Goal: Task Accomplishment & Management: Manage account settings

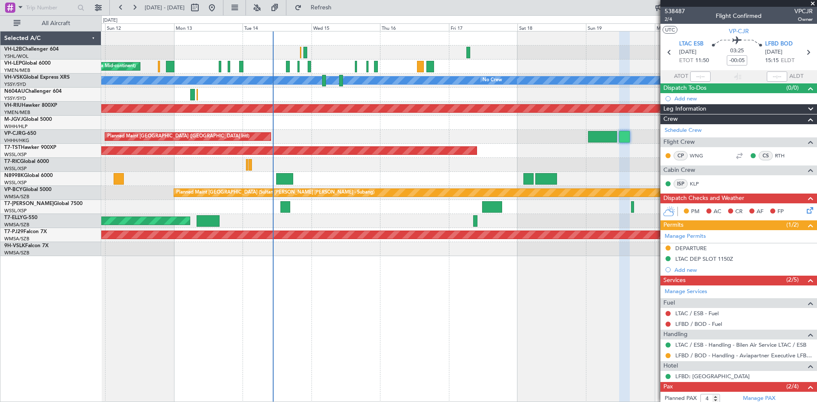
click at [494, 162] on div "Unplanned Maint Wichita (Wichita Mid-continent) [PERSON_NAME] No Crew Unplanned…" at bounding box center [458, 143] width 715 height 225
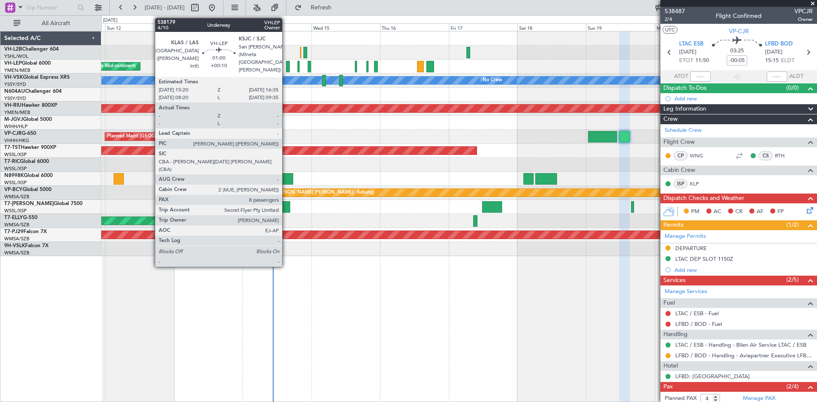
click at [286, 68] on div at bounding box center [288, 66] width 4 height 11
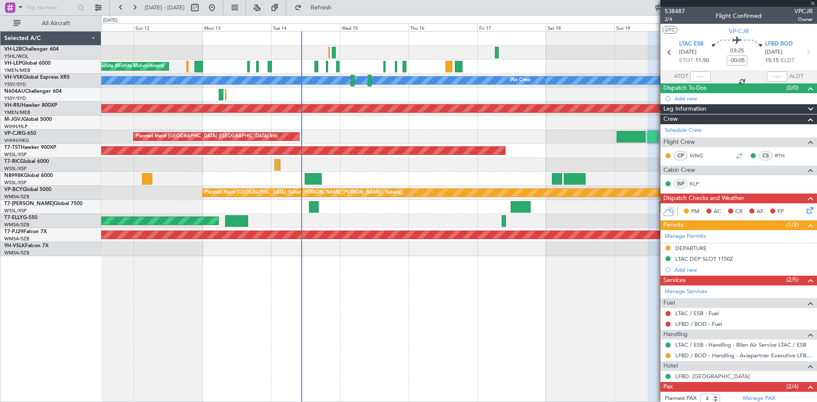
click at [330, 93] on div at bounding box center [458, 95] width 715 height 14
type input "+00:10"
type input "8"
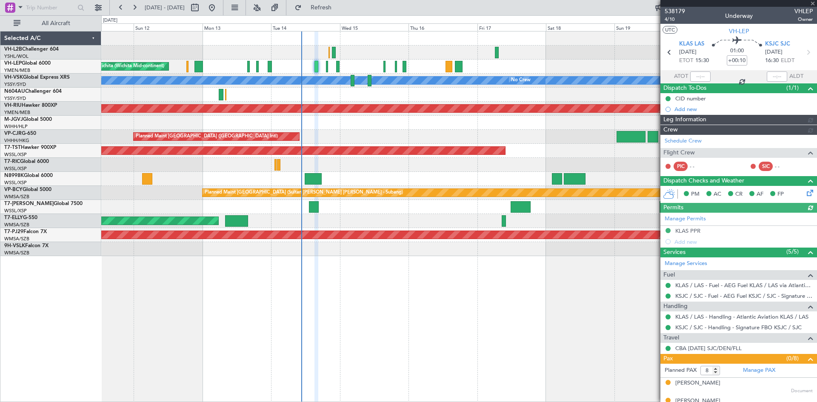
type input "[PERSON_NAME] (LEU)"
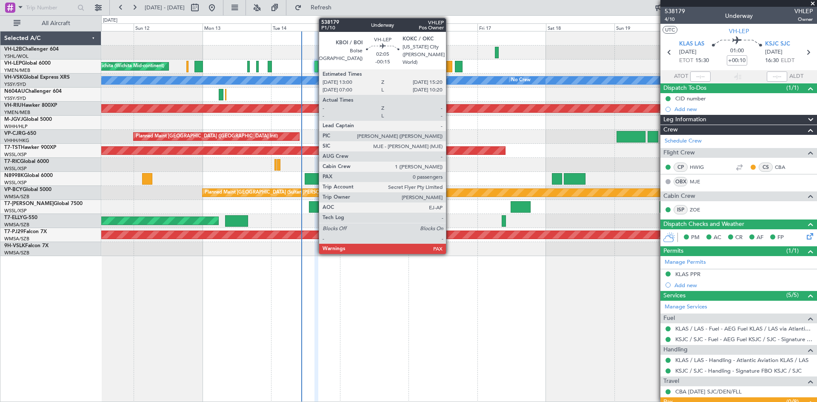
click at [450, 69] on div at bounding box center [449, 66] width 7 height 11
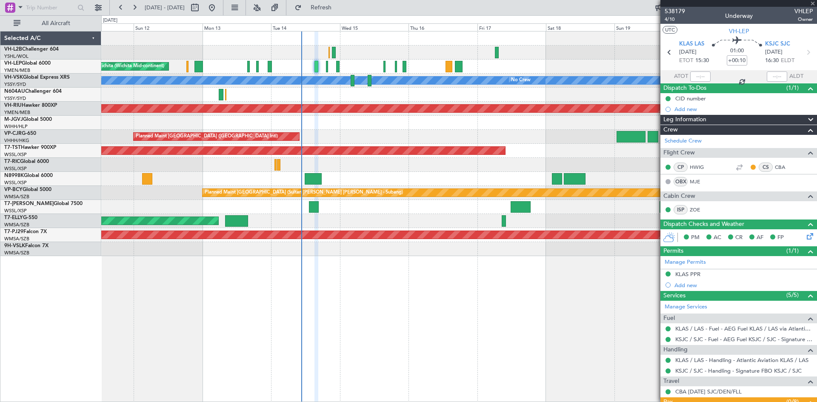
type input "-00:15"
type input "0"
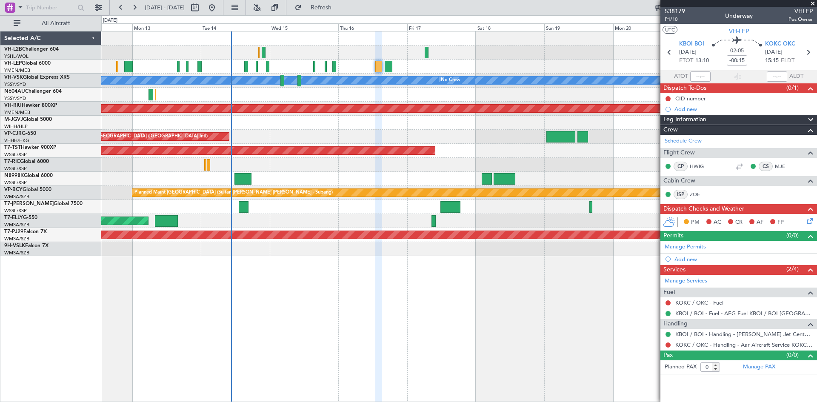
click at [241, 91] on div "Unplanned Maint Wichita (Wichita Mid-continent) [PERSON_NAME] No Crew Unplanned…" at bounding box center [458, 143] width 715 height 225
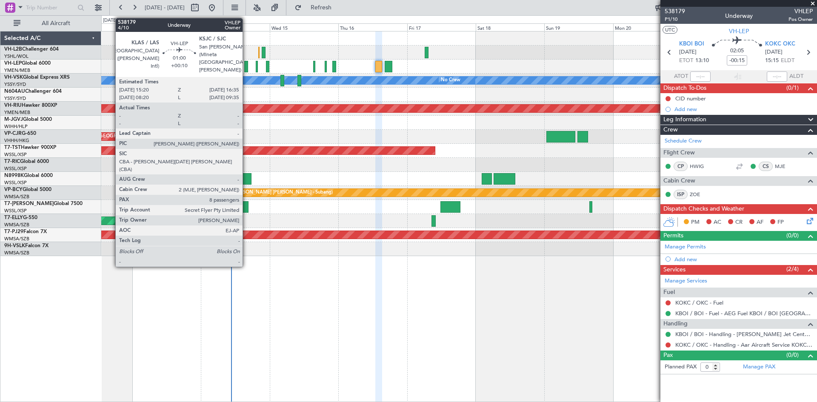
click at [246, 69] on div at bounding box center [246, 66] width 4 height 11
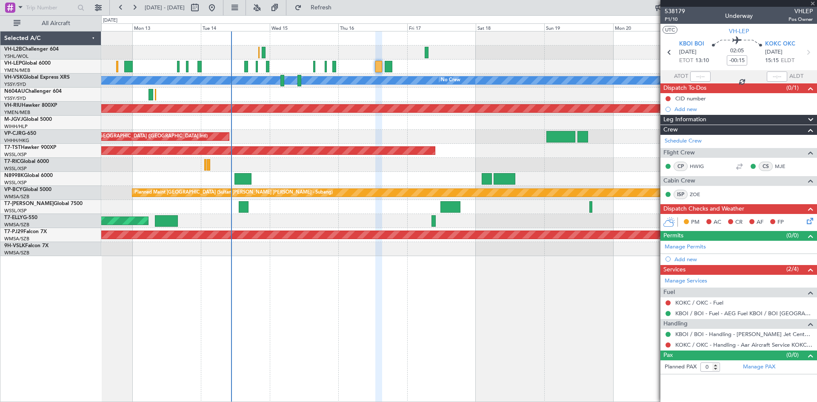
type input "+00:10"
type input "8"
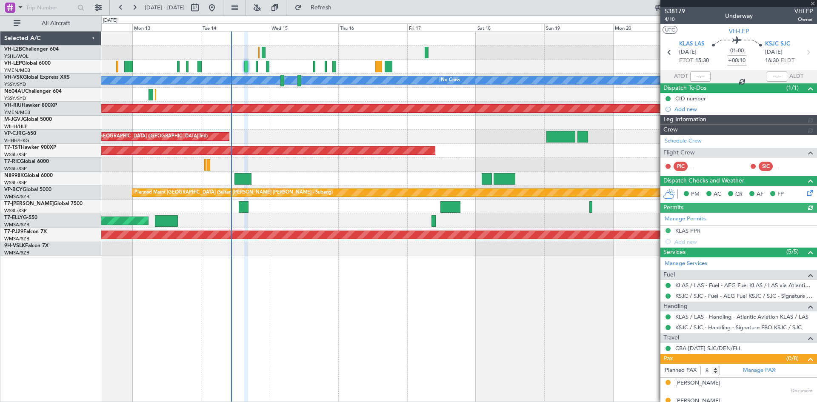
type input "[PERSON_NAME] (LEU)"
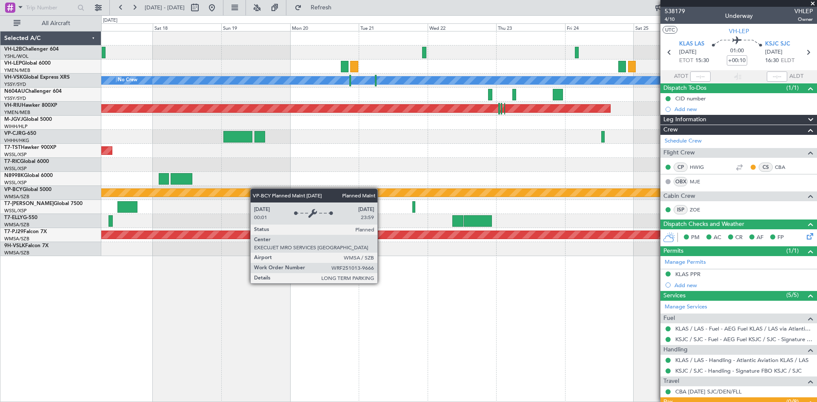
click at [254, 189] on div "[PERSON_NAME] No Crew Planned Maint [GEOGRAPHIC_DATA] ([GEOGRAPHIC_DATA]) Plann…" at bounding box center [458, 143] width 715 height 225
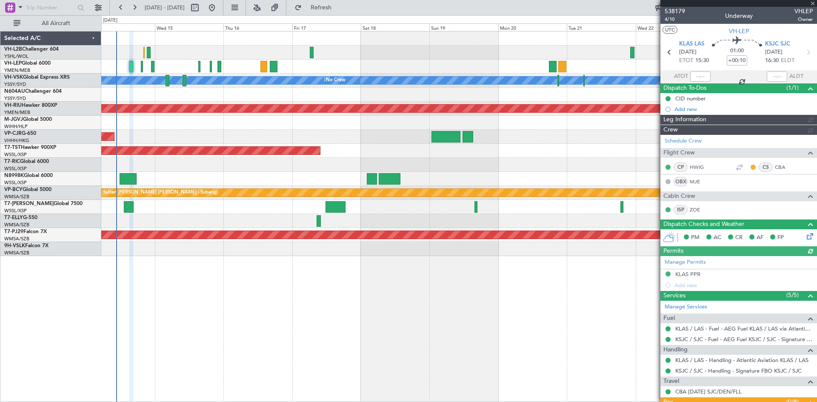
type input "[PERSON_NAME] (LEU)"
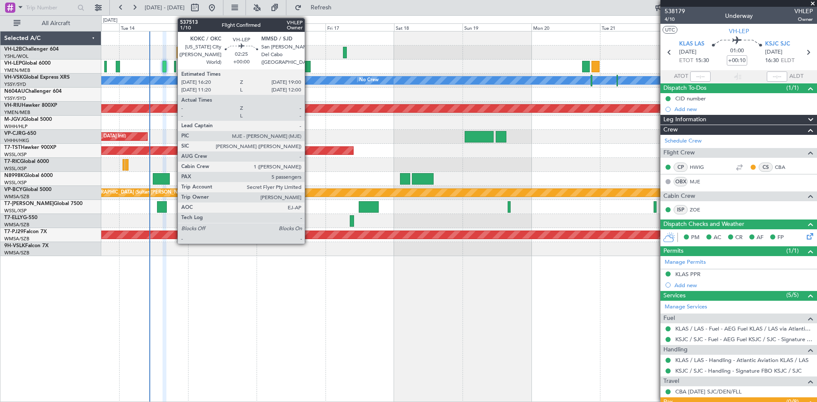
click at [309, 67] on div at bounding box center [307, 66] width 8 height 11
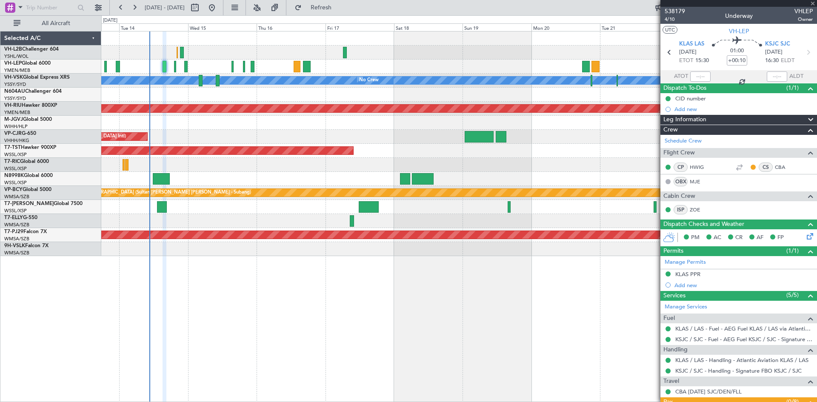
type input "5"
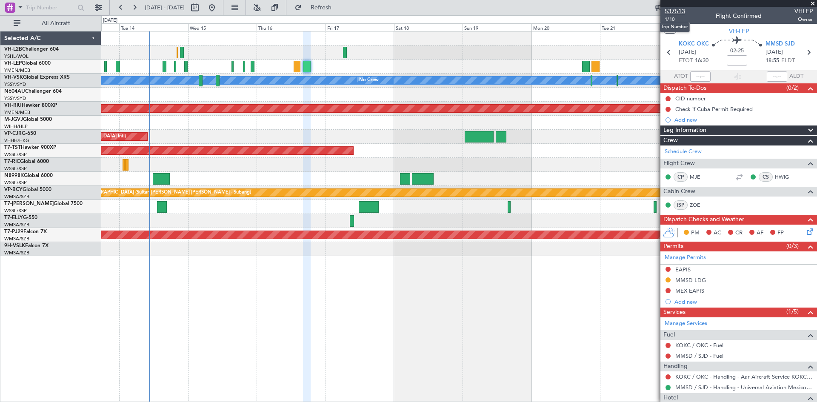
click at [674, 12] on span "537513" at bounding box center [675, 11] width 20 height 9
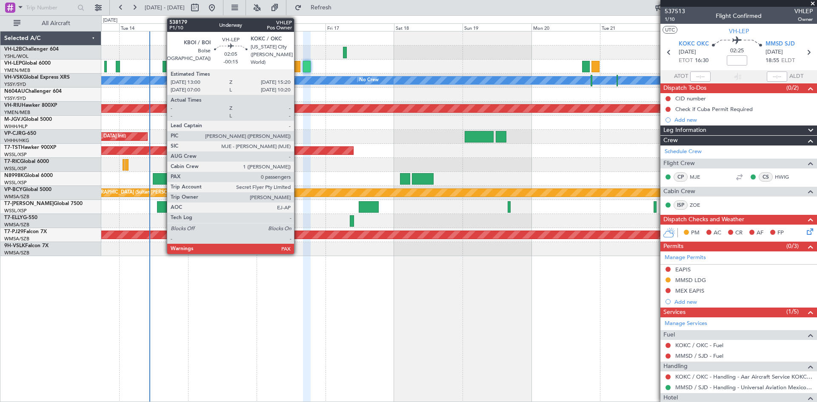
click at [298, 72] on div at bounding box center [297, 66] width 7 height 11
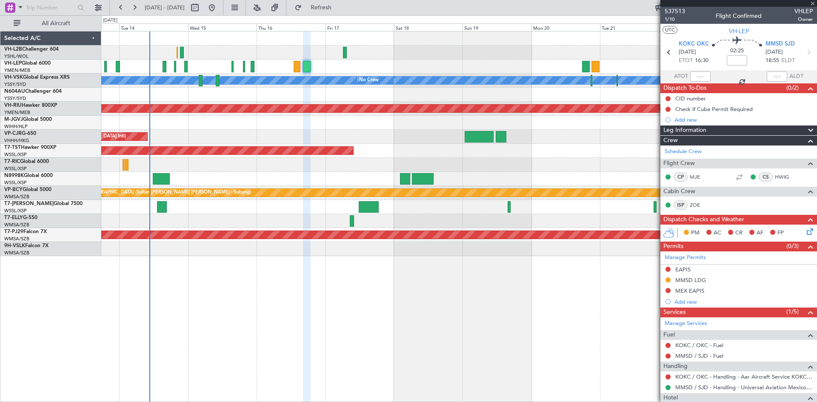
type input "-00:15"
type input "0"
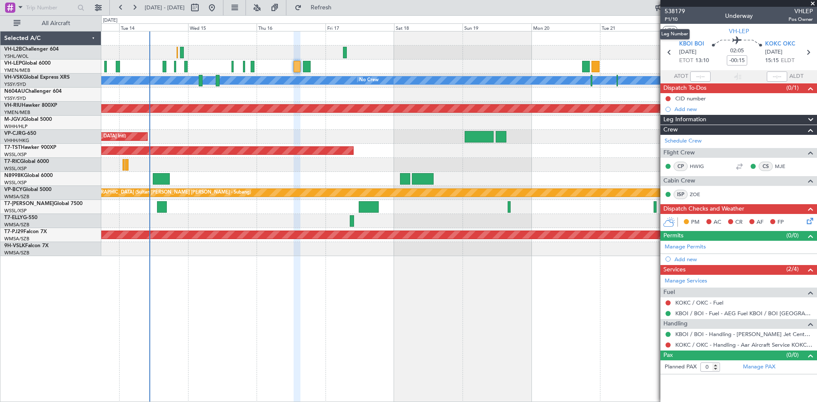
drag, startPoint x: 671, startPoint y: 20, endPoint x: 673, endPoint y: 26, distance: 6.6
click at [673, 26] on body "[DATE] - [DATE] Refresh Quick Links All Aircraft Unplanned Maint Wichita (Wichi…" at bounding box center [408, 201] width 817 height 402
click at [674, 20] on span "P1/10" at bounding box center [675, 19] width 20 height 7
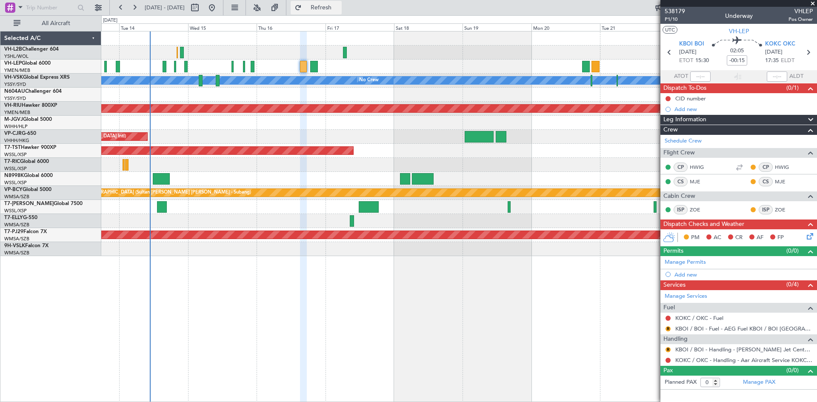
click at [323, 11] on button "Refresh" at bounding box center [316, 8] width 51 height 14
click at [326, 13] on button "Refresh" at bounding box center [316, 8] width 51 height 14
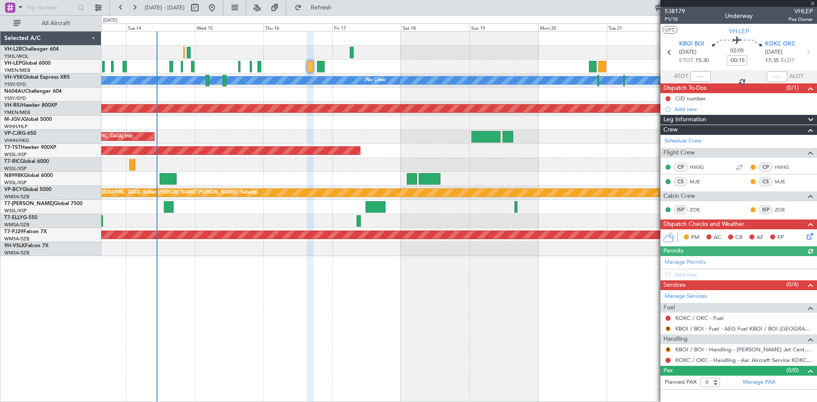
click at [476, 59] on div at bounding box center [458, 53] width 715 height 14
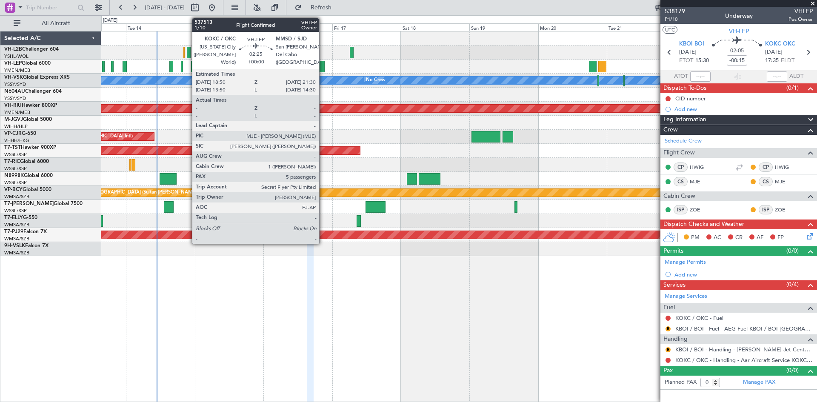
click at [323, 66] on div at bounding box center [321, 66] width 8 height 11
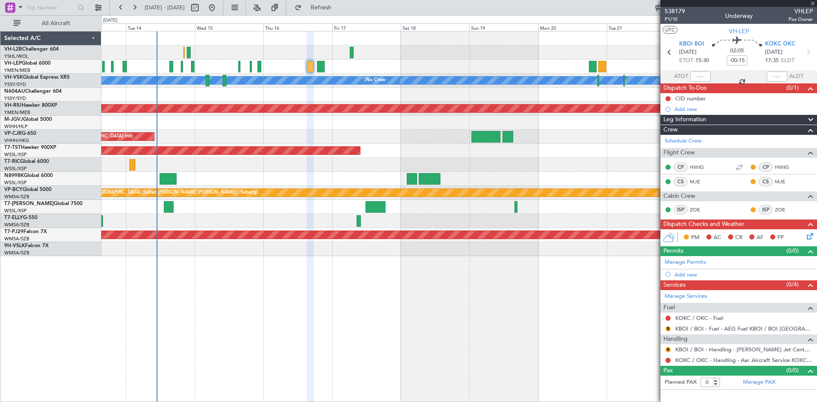
type input "5"
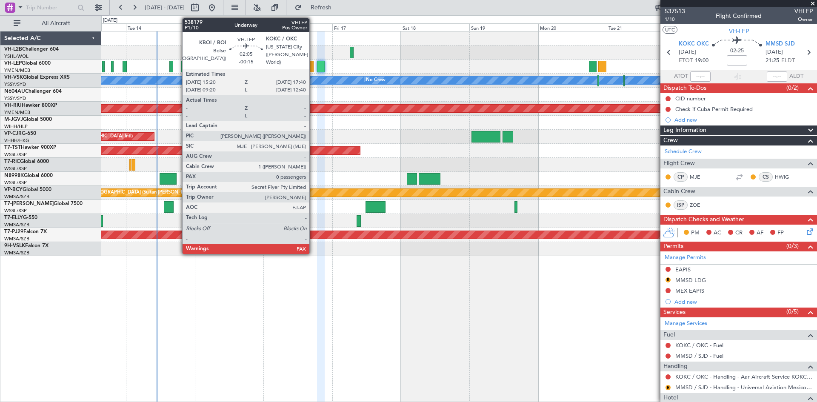
click at [313, 65] on div at bounding box center [310, 66] width 7 height 11
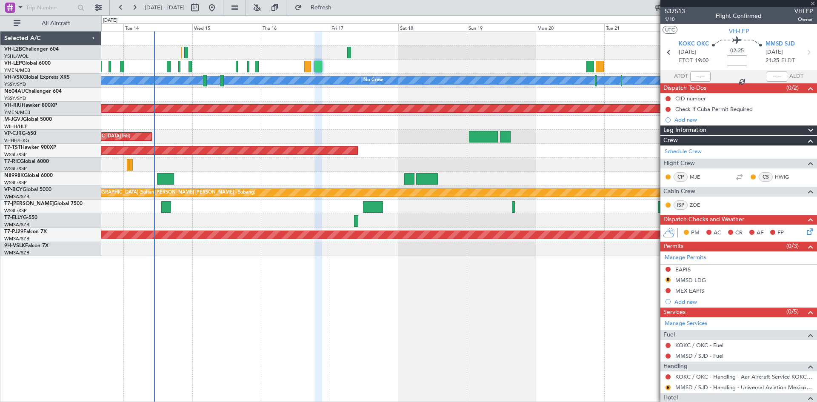
click at [406, 63] on div "Unplanned Maint Wichita (Wichita Mid-continent)" at bounding box center [458, 67] width 715 height 14
type input "-00:15"
type input "0"
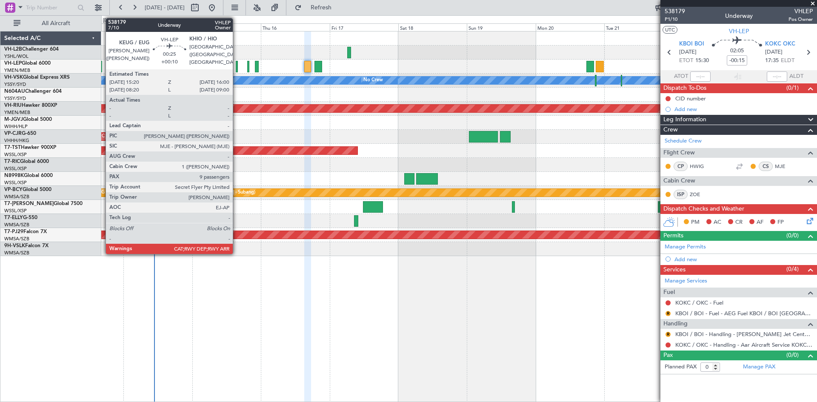
click at [237, 70] on div at bounding box center [237, 66] width 2 height 11
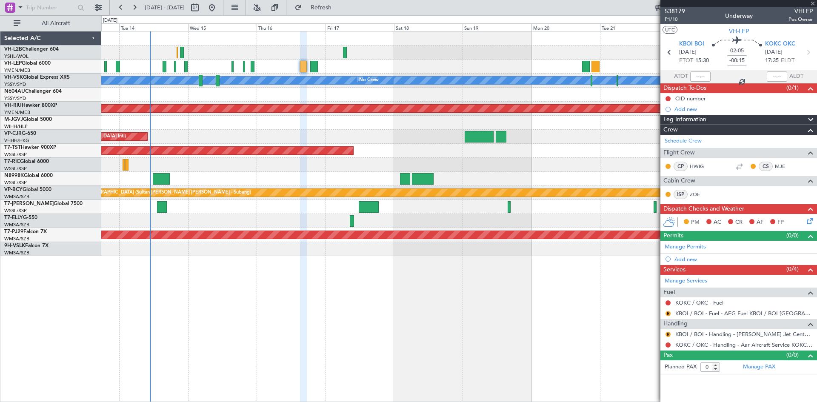
click at [492, 69] on div "Unplanned Maint Wichita (Wichita Mid-continent)" at bounding box center [458, 67] width 715 height 14
type input "+00:10"
type input "9"
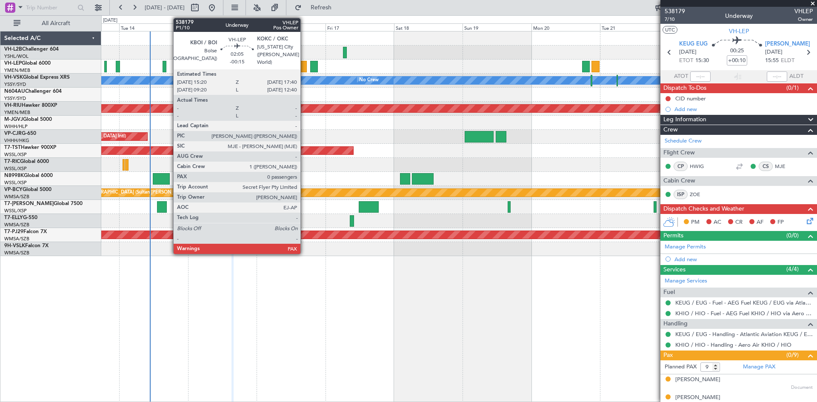
click at [304, 71] on div at bounding box center [303, 66] width 7 height 11
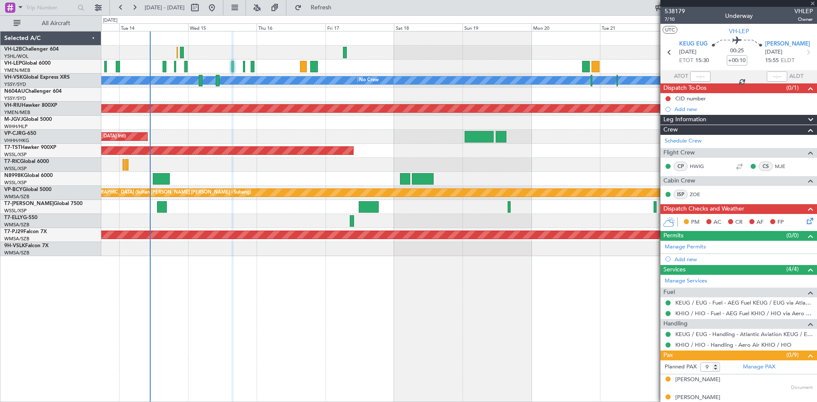
type input "-00:15"
type input "0"
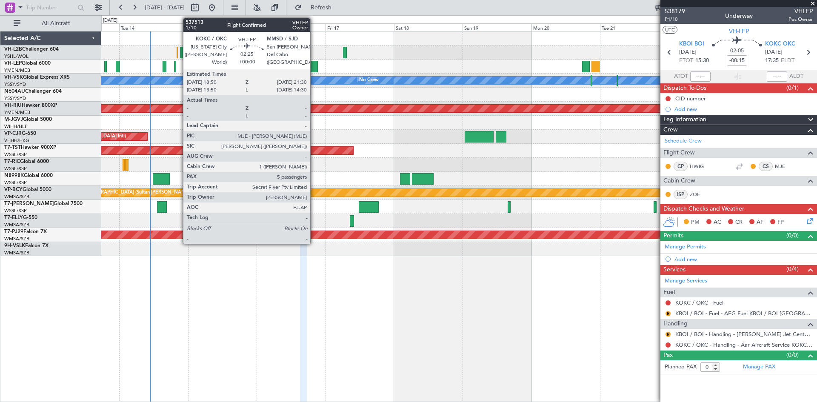
click at [314, 69] on div at bounding box center [314, 66] width 8 height 11
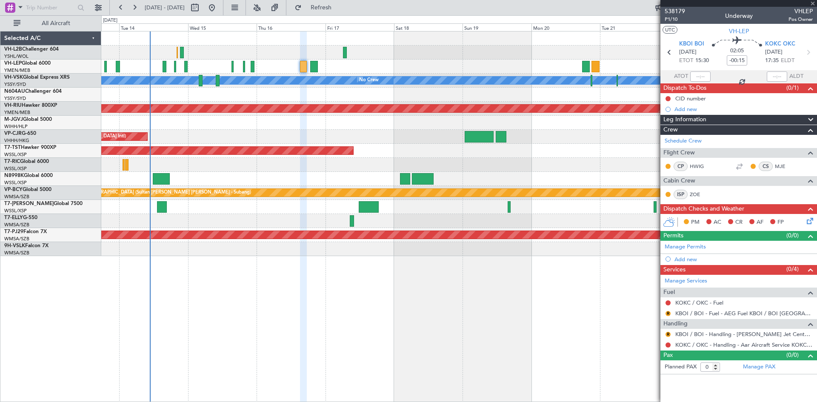
type input "5"
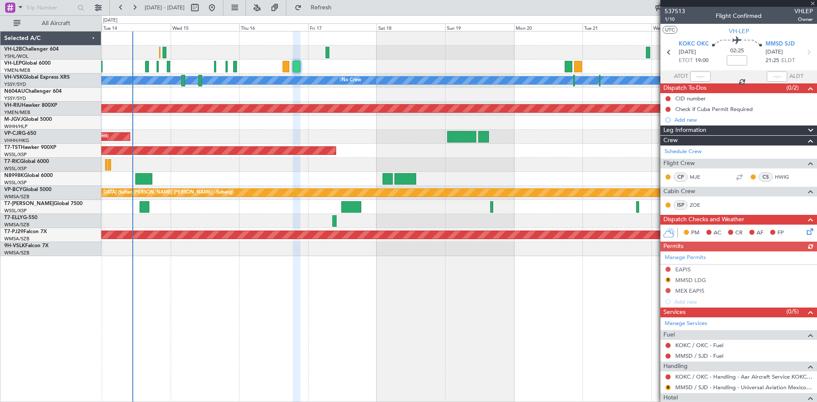
click at [424, 70] on div "Unplanned Maint Wichita (Wichita Mid-continent)" at bounding box center [458, 67] width 715 height 14
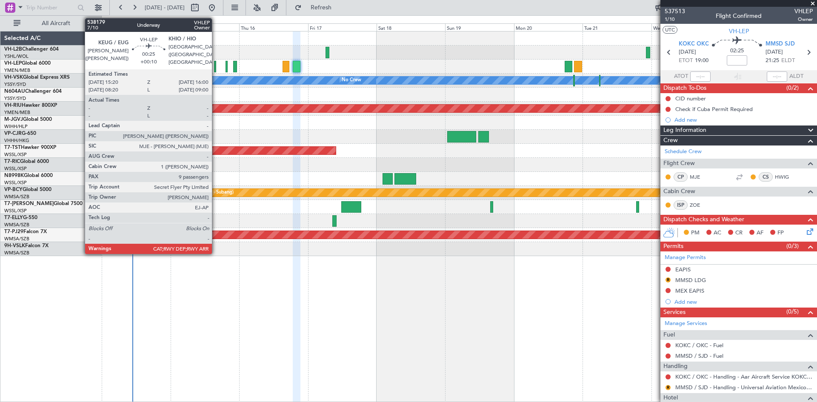
click at [216, 71] on div at bounding box center [215, 66] width 2 height 11
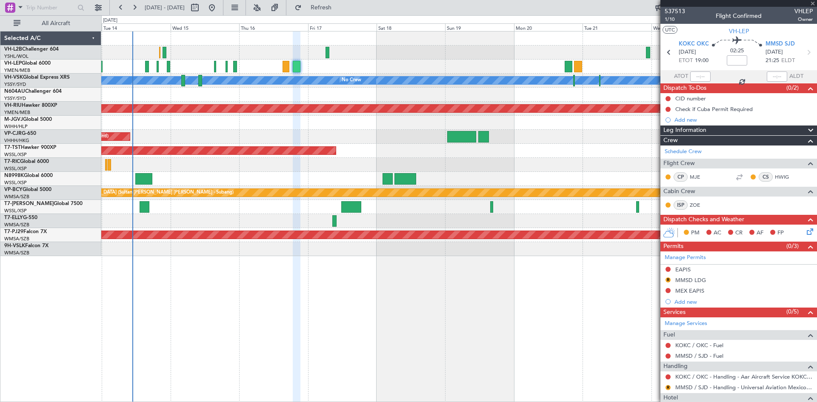
type input "+00:10"
type input "9"
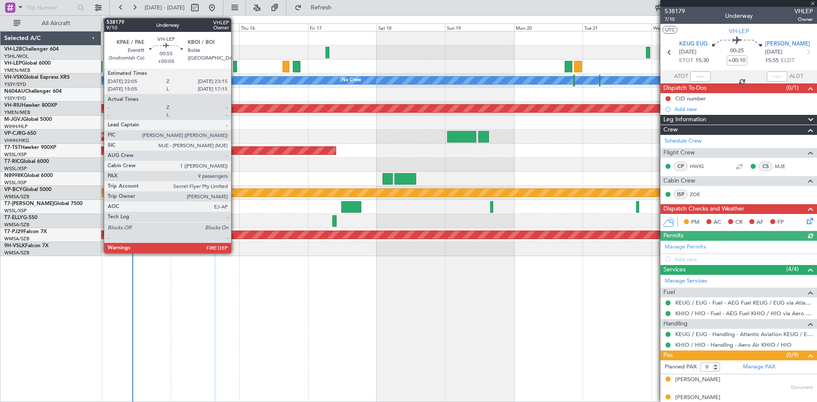
click at [235, 69] on div at bounding box center [234, 66] width 3 height 11
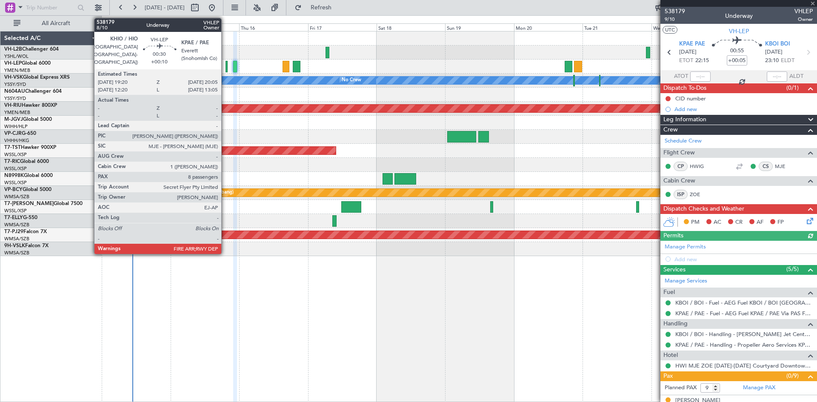
click at [226, 68] on div at bounding box center [227, 66] width 3 height 11
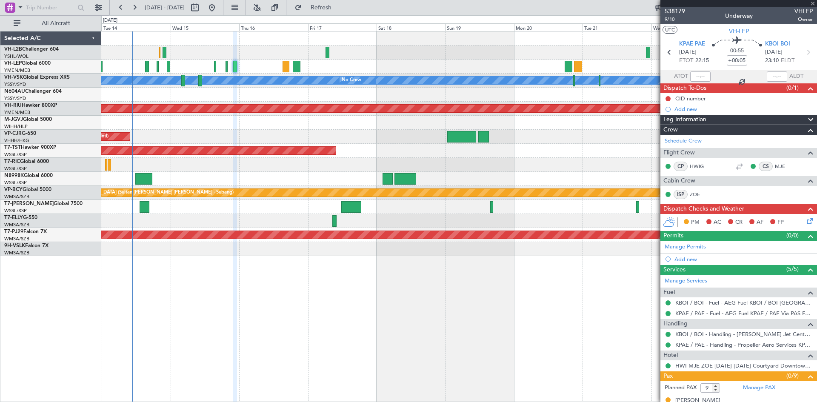
type input "+00:10"
type input "8"
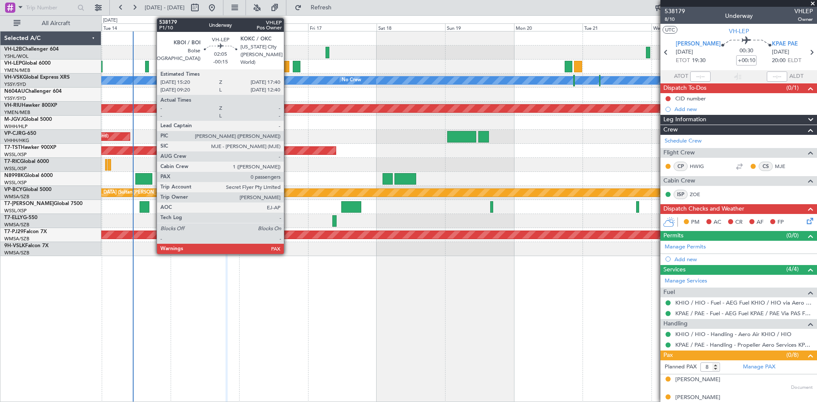
click at [288, 68] on div at bounding box center [286, 66] width 7 height 11
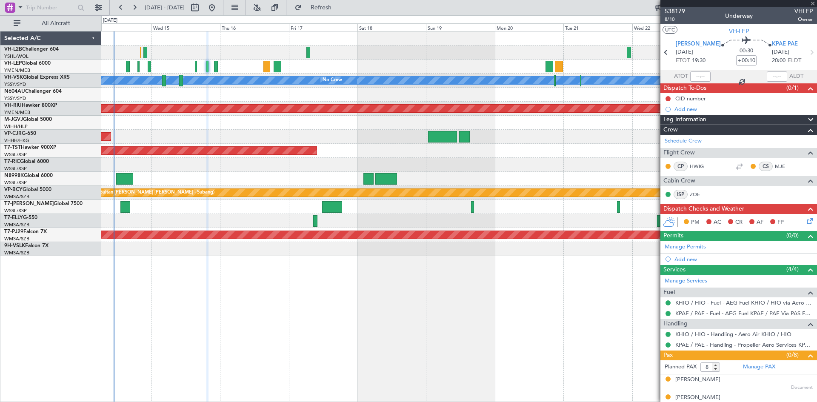
click at [537, 142] on div "Planned Maint [GEOGRAPHIC_DATA] ([GEOGRAPHIC_DATA] Intl)" at bounding box center [458, 137] width 715 height 14
type input "-00:15"
type input "0"
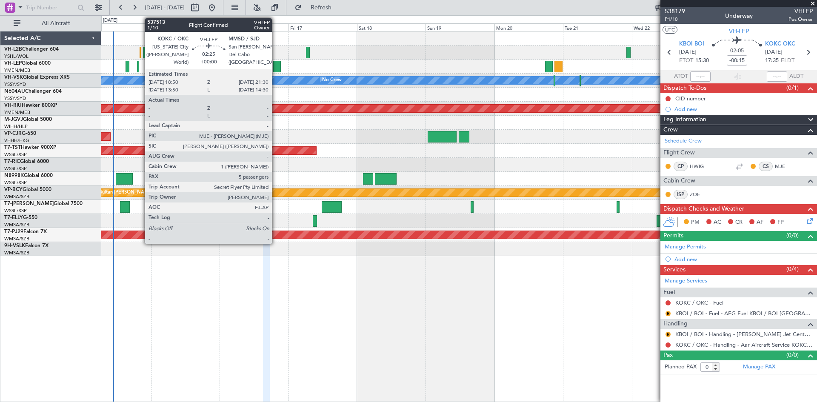
click at [276, 64] on div at bounding box center [277, 66] width 8 height 11
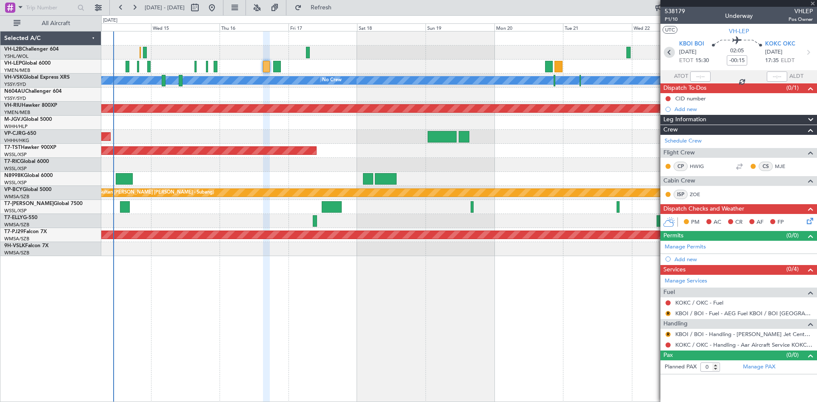
type input "5"
